Goal: Information Seeking & Learning: Compare options

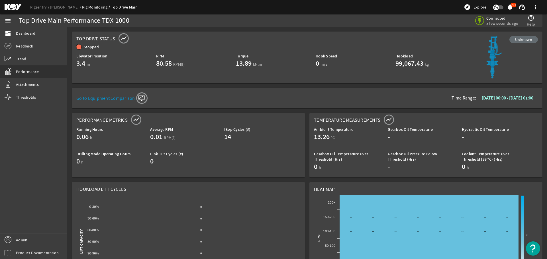
click at [138, 99] on mat-icon at bounding box center [141, 98] width 11 height 11
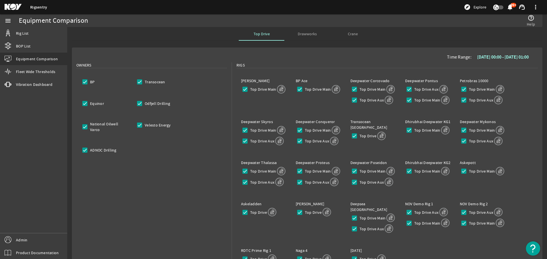
click at [494, 56] on b "[DATE] 00:00 - [DATE] 01:00" at bounding box center [503, 57] width 52 height 6
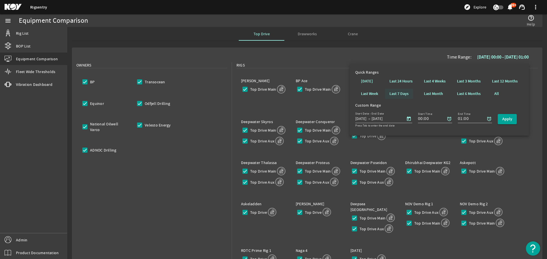
click at [404, 95] on b "Last 7 Days" at bounding box center [398, 94] width 19 height 6
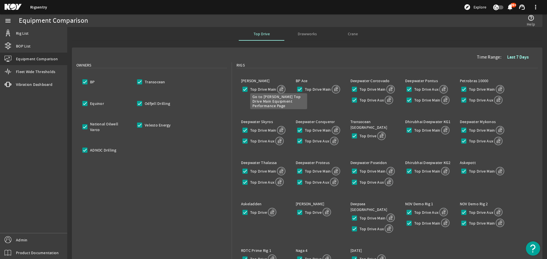
click at [278, 89] on mat-icon at bounding box center [281, 89] width 9 height 9
